Goal: Communication & Community: Answer question/provide support

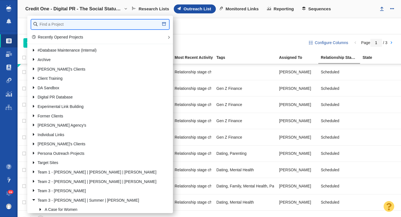
click at [64, 25] on input "text" at bounding box center [100, 24] width 138 height 10
type input "octane seating"
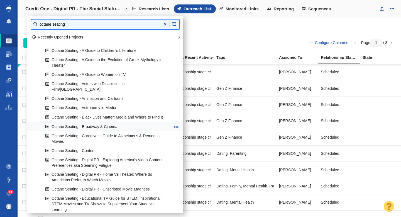
scroll to position [57, 0]
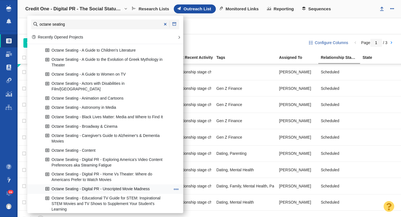
click at [93, 185] on link "Octane Seating - Digital PR - Unscripted Movie Madness" at bounding box center [108, 188] width 128 height 9
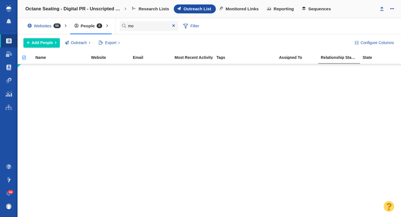
type input "m"
type input "[PERSON_NAME]"
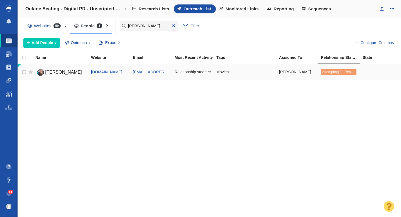
type input "[PERSON_NAME]"
click at [58, 72] on link "[PERSON_NAME]" at bounding box center [60, 72] width 51 height 10
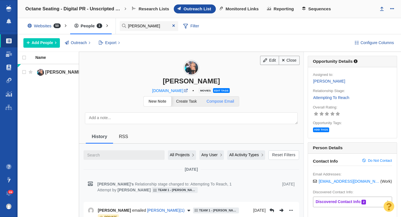
click at [230, 103] on span "Compose Email" at bounding box center [221, 101] width 28 height 4
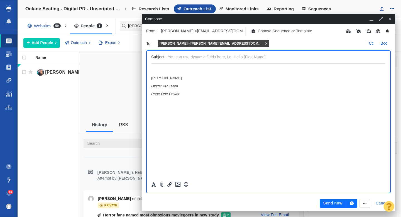
click at [180, 56] on input "text" at bounding box center [275, 57] width 215 height 8
paste input "“Most Obnoxious Moviegoers?” Here’s the Latest Poll"
type input "Correction: “Most Obnoxious Moviegoers?” Here’s the Latest Poll"
click at [170, 67] on html "﻿ [PERSON_NAME] Digital PR Team Page One Power" at bounding box center [268, 81] width 234 height 37
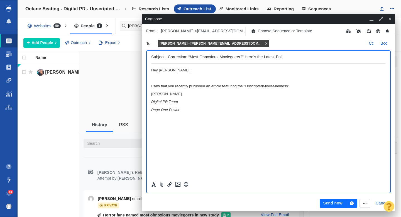
click at [264, 87] on span "I saw that you recently published an article featuring the "UnscriptedMovieMadn…" at bounding box center [220, 86] width 138 height 4
click at [274, 87] on span "I saw that you recently published an article featuring the "Unscripted MovieMad…" at bounding box center [220, 86] width 139 height 4
click at [298, 86] on p "I saw that you recently published an article featuring the "Unscripted Movie Ma…" at bounding box center [268, 86] width 234 height 4
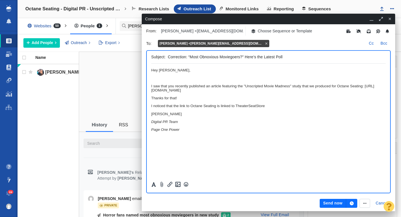
click at [248, 106] on span "I noticed that the link to Octane Seating is linked to TheaterSeatStore" at bounding box center [208, 106] width 114 height 4
click at [257, 106] on span "I noticed that the link to Octane Seating is linked to Theater SeatStore" at bounding box center [208, 106] width 115 height 4
click at [267, 107] on p "I noticed that the link to Octane Seating is linked to Theater Seat Store" at bounding box center [268, 106] width 234 height 4
click at [266, 112] on p "I noticed that the link to Octane Seating is linked to Theater Seat Store. Can …" at bounding box center [268, 108] width 234 height 8
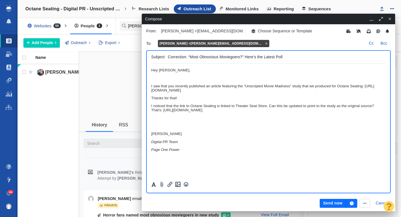
click at [160, 123] on body "Hey [PERSON_NAME],﻿ I saw that you recently published an article featuring the …" at bounding box center [268, 110] width 234 height 84
click at [156, 121] on body "Hey [PERSON_NAME],﻿ I saw that you recently published an article featuring the …" at bounding box center [268, 110] width 234 height 84
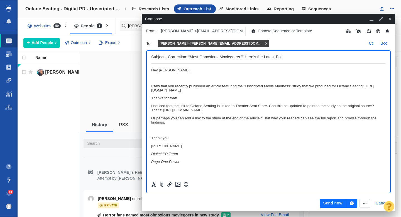
click at [155, 79] on p "Rich Text Area. Press ALT-0 for help." at bounding box center [268, 78] width 234 height 4
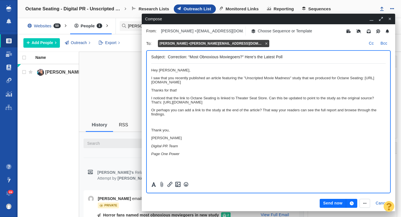
click at [178, 115] on p "Or perhaps you can add a link to the study at the end of the article? That way …" at bounding box center [268, 112] width 234 height 8
click at [332, 203] on button "Send now" at bounding box center [333, 202] width 26 height 9
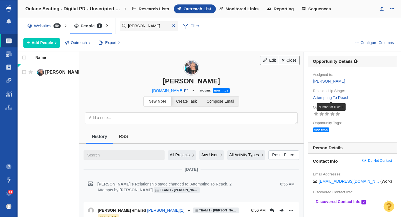
click at [329, 97] on link "Attempting To Reach" at bounding box center [331, 97] width 37 height 6
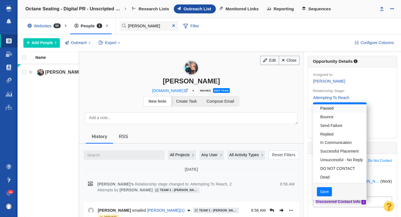
scroll to position [43, 0]
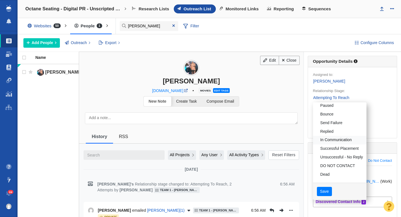
click at [332, 140] on link "In Communication" at bounding box center [339, 140] width 53 height 9
click at [326, 190] on button "Save" at bounding box center [324, 190] width 15 height 9
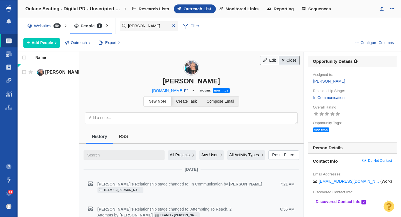
click at [288, 60] on link "Close" at bounding box center [289, 60] width 21 height 9
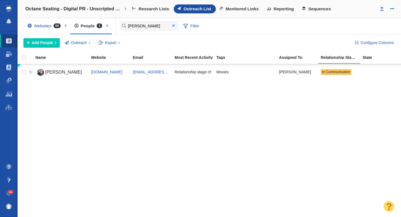
click at [173, 27] on span at bounding box center [173, 26] width 3 height 4
